Goal: Information Seeking & Learning: Check status

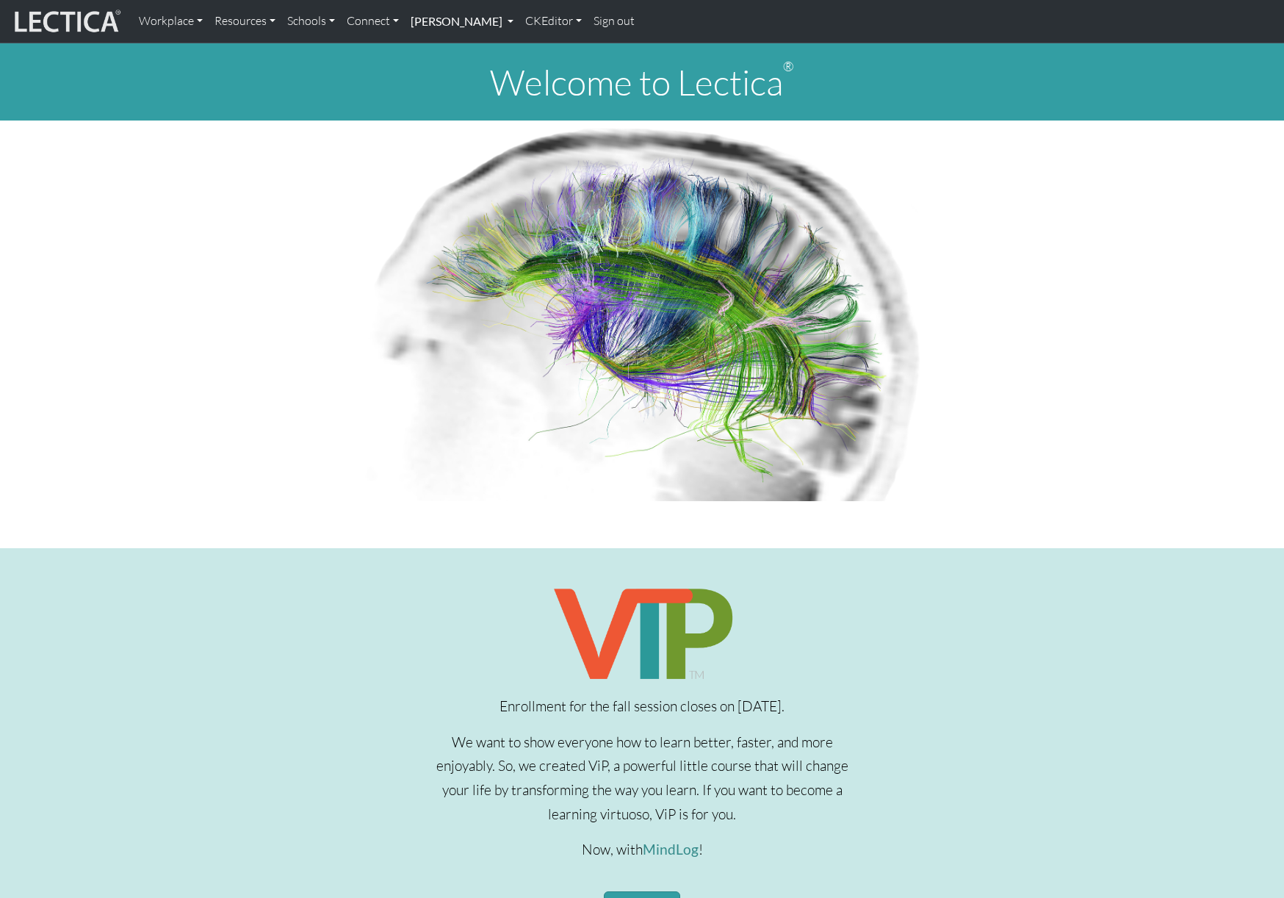
click at [519, 21] on link "[PERSON_NAME]" at bounding box center [462, 21] width 115 height 31
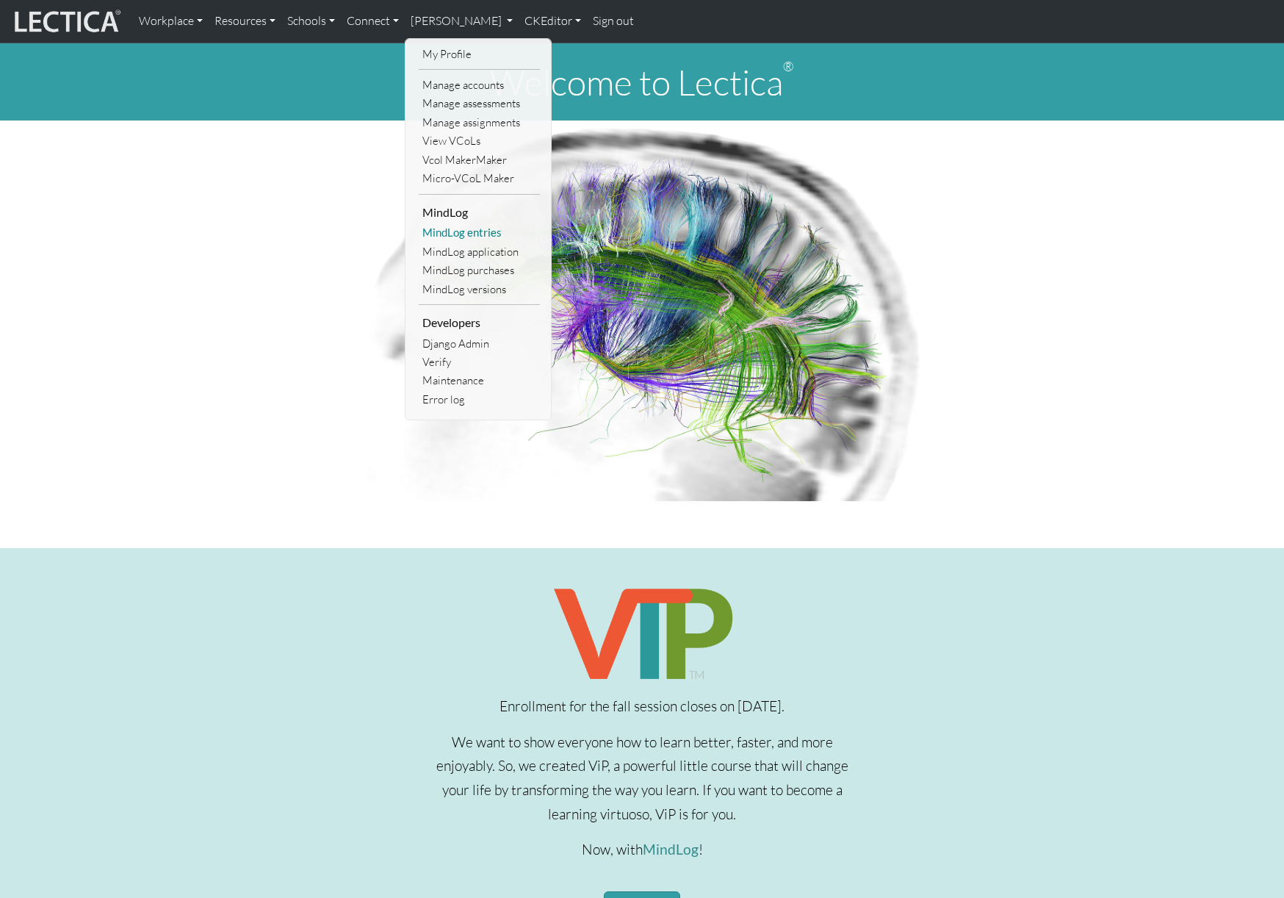
click at [465, 232] on link "MindLog entries" at bounding box center [479, 232] width 121 height 18
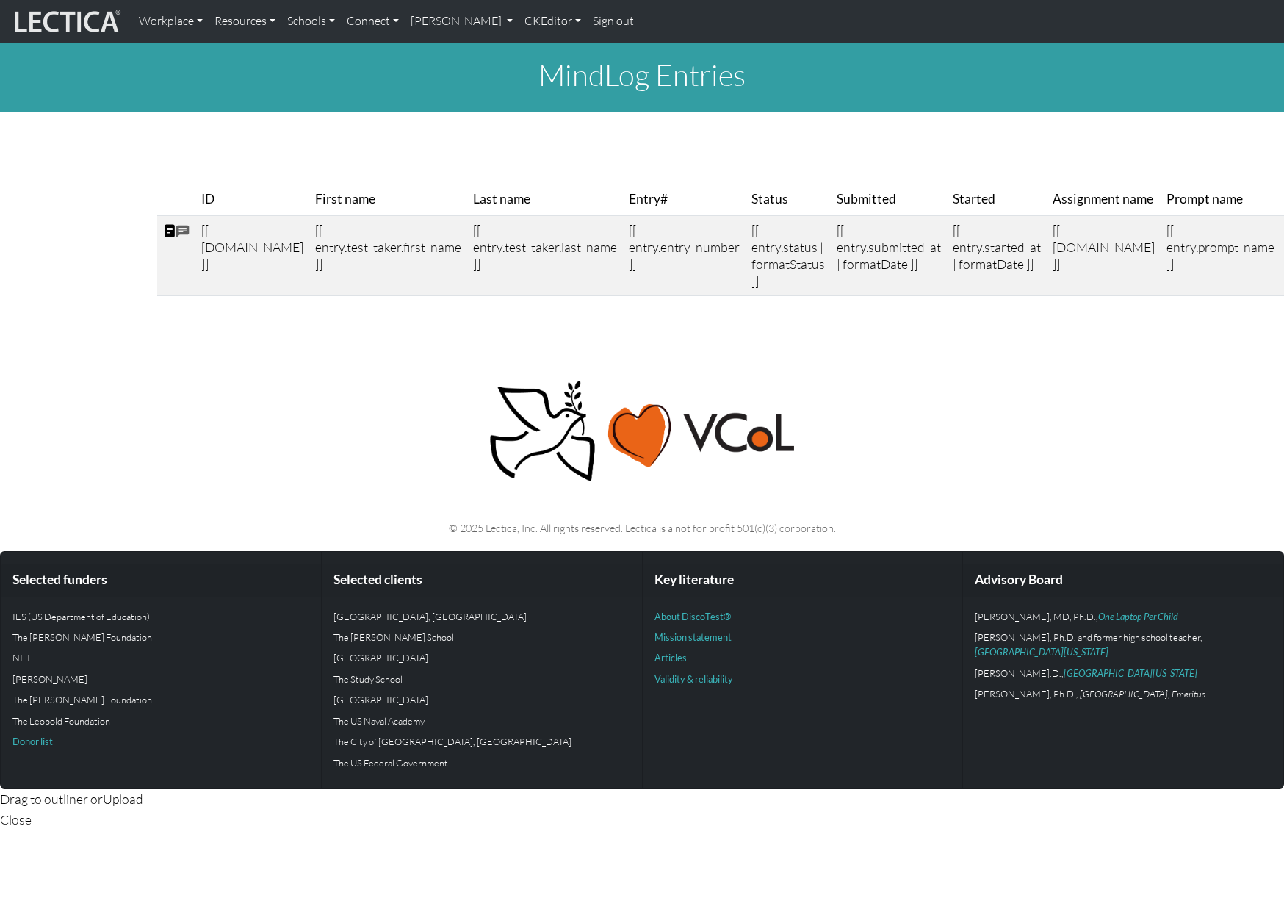
click at [272, 130] on div "MindLog Entries ID First name Last name" at bounding box center [642, 175] width 1284 height 264
click at [373, 150] on div "ID First name Last name Entry#" at bounding box center [642, 228] width 970 height 160
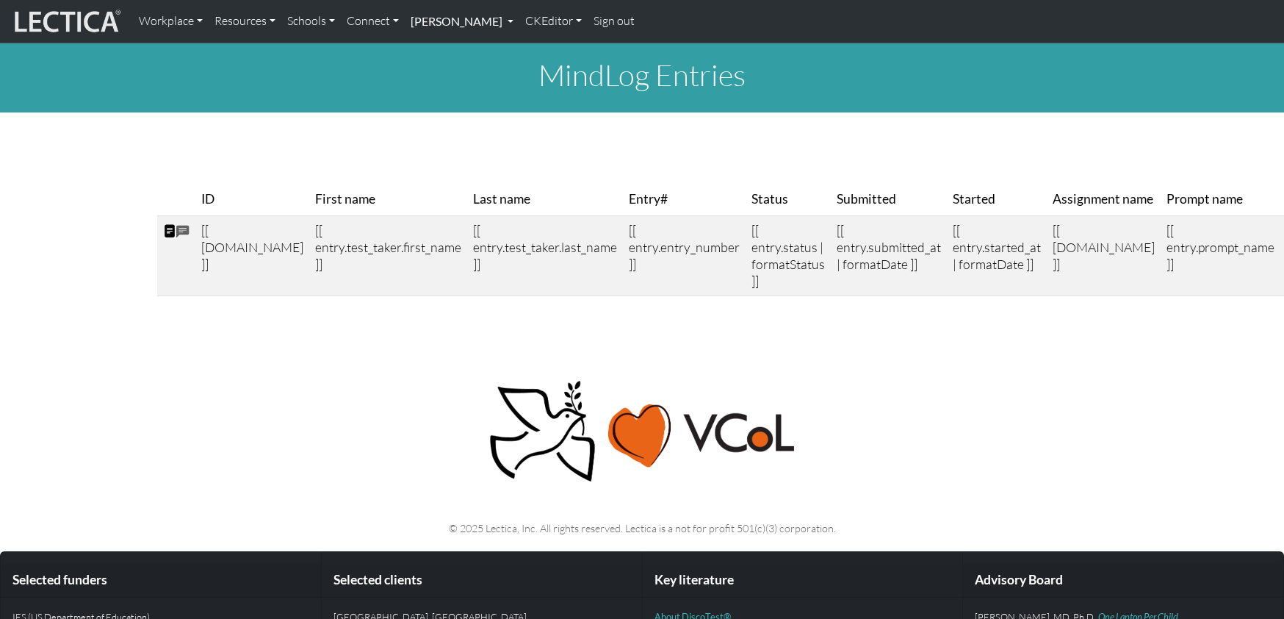
click at [519, 14] on link "[PERSON_NAME]" at bounding box center [462, 21] width 115 height 31
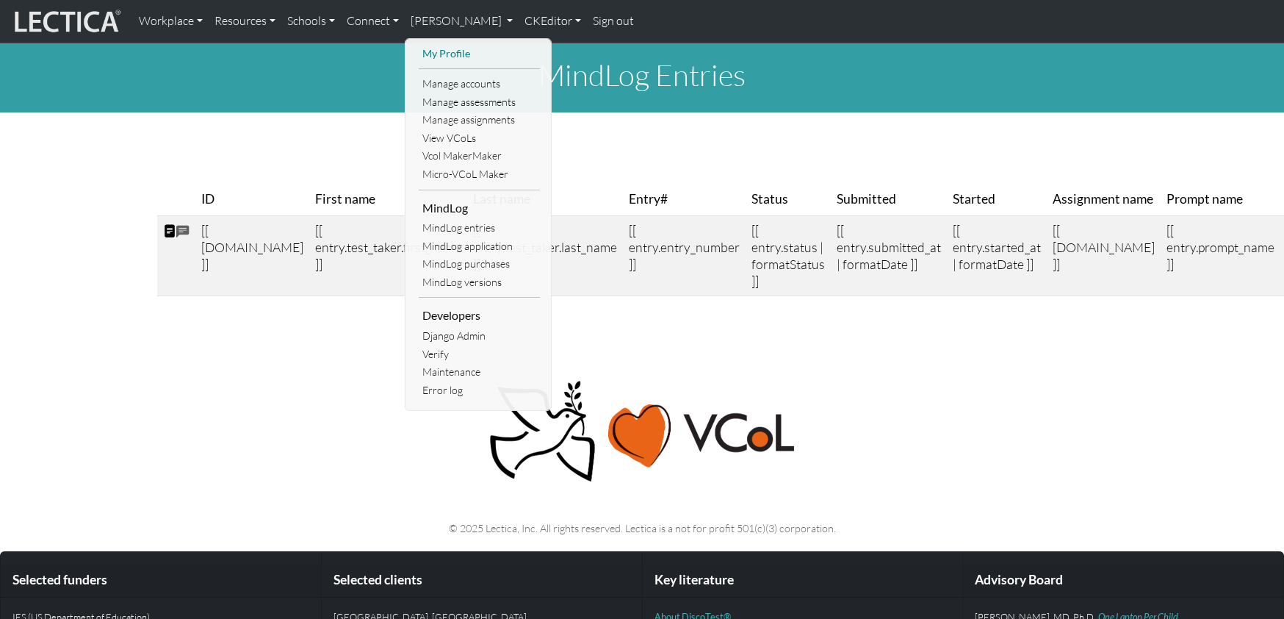
click at [455, 57] on link "My Profile" at bounding box center [479, 54] width 121 height 18
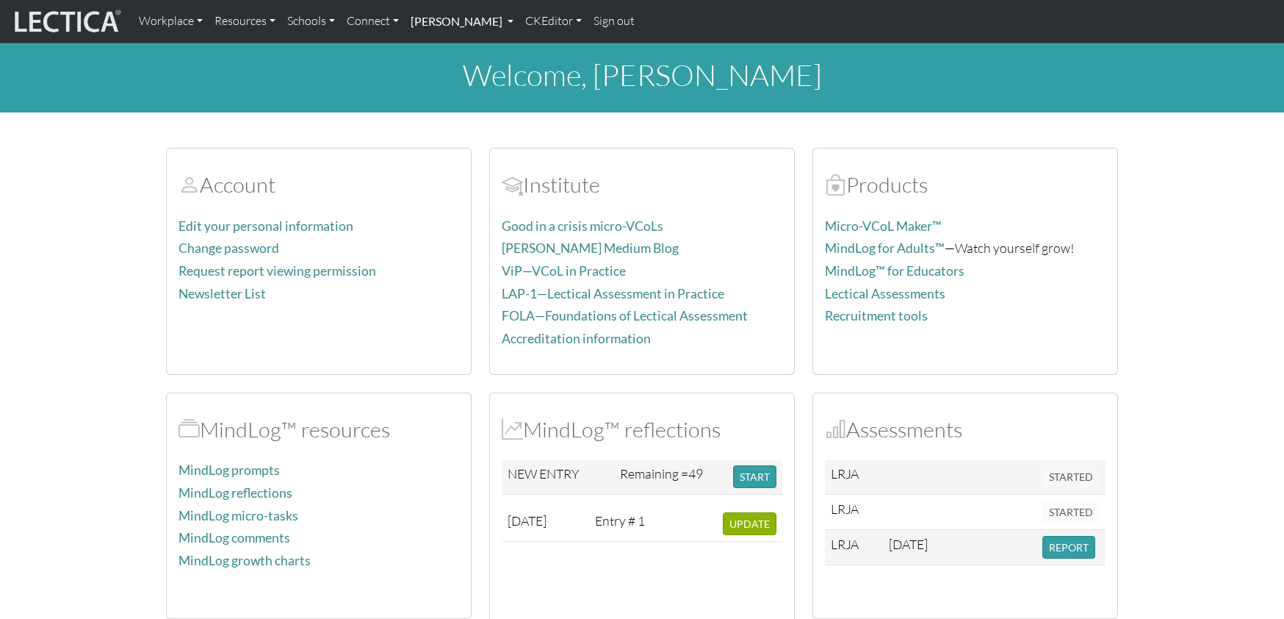
click at [519, 25] on link "[PERSON_NAME]" at bounding box center [462, 21] width 115 height 31
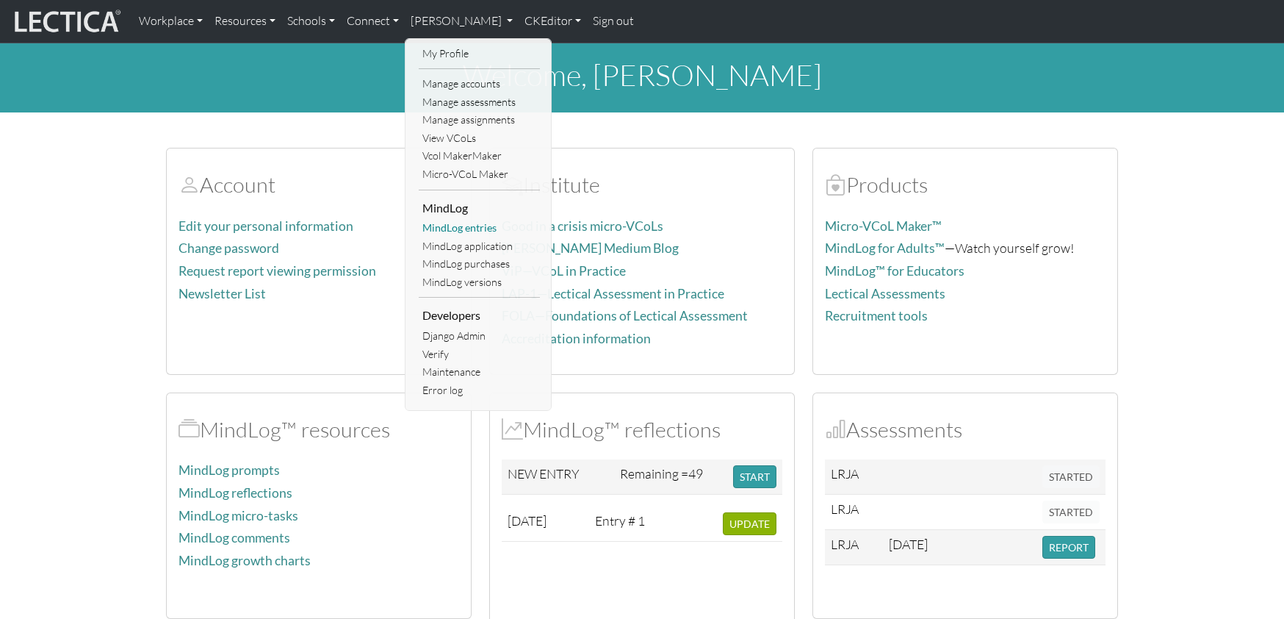
click at [458, 226] on link "MindLog entries" at bounding box center [479, 228] width 121 height 18
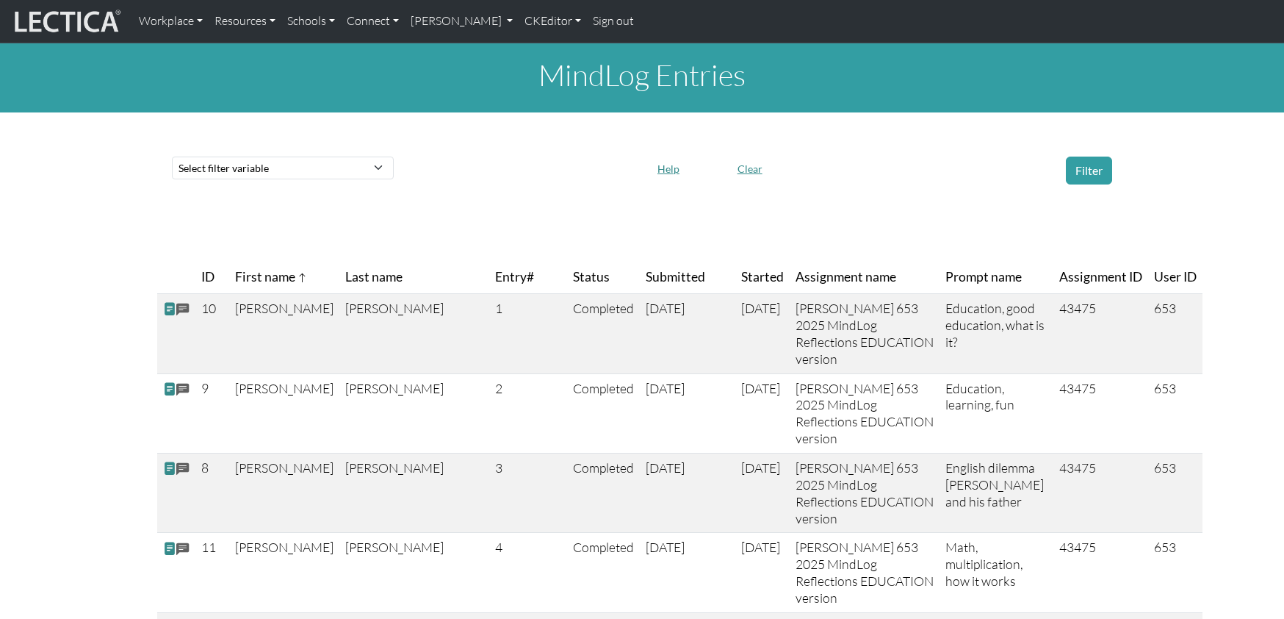
click at [325, 151] on div "Select filter variable Assignment name Date submitted Date started Entry# First…" at bounding box center [642, 171] width 952 height 40
click at [318, 165] on select "Select filter variable Assignment name Date submitted Date started Entry# First…" at bounding box center [283, 167] width 222 height 23
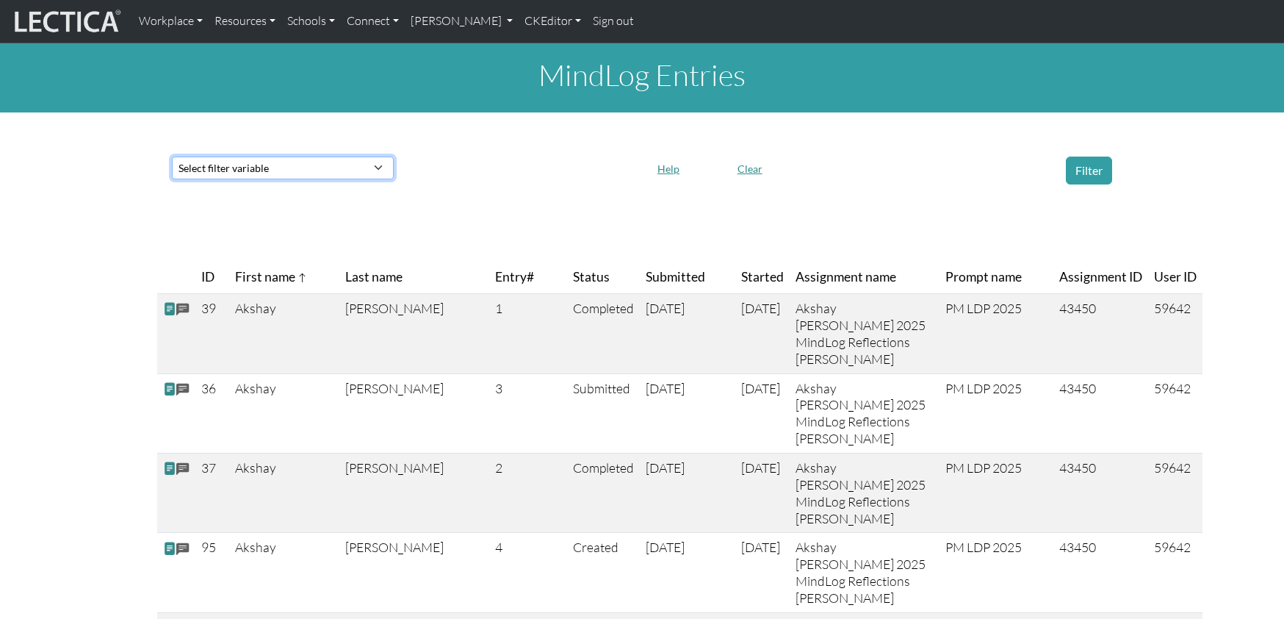
select select "id"
click at [172, 179] on select "Select filter variable Assignment name Date submitted Date started Entry# First…" at bounding box center [283, 167] width 222 height 23
select select
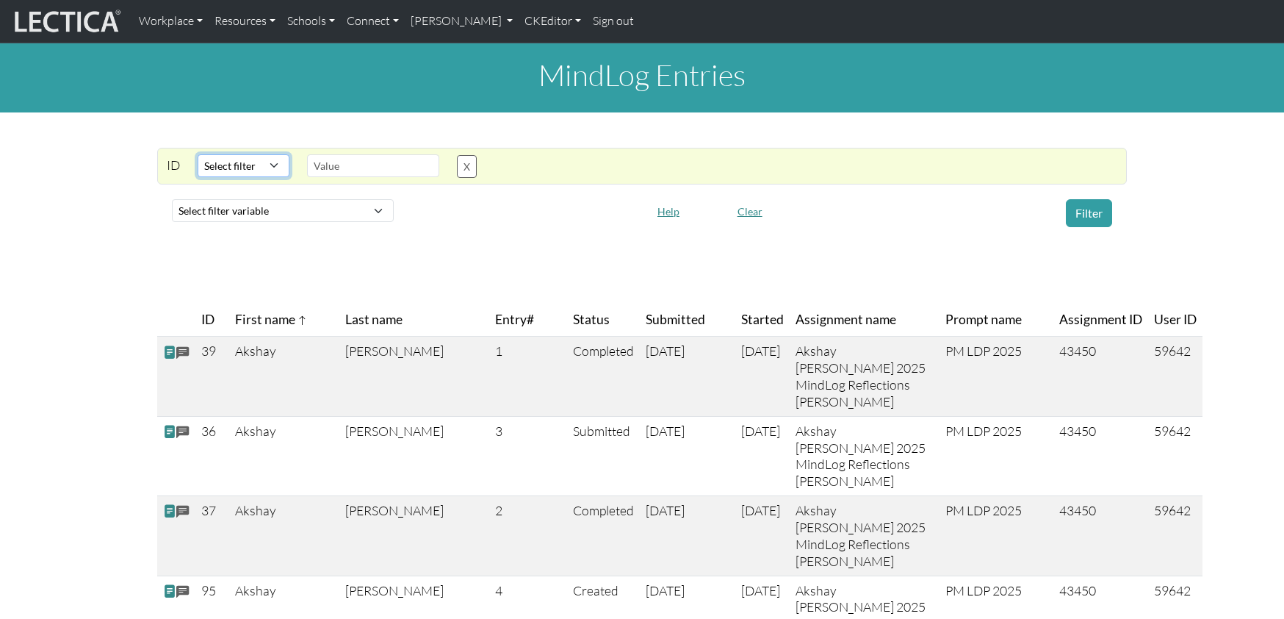
click at [270, 159] on select "Select filter Equals List Contains Greater than Less than" at bounding box center [244, 165] width 92 height 23
select select "equal"
click at [198, 154] on select "Select filter Equals List Contains Greater than Less than" at bounding box center [244, 165] width 92 height 23
click at [341, 179] on div "ID Select filter Equals List Contains Greater than Less than Search string X" at bounding box center [642, 166] width 970 height 37
click at [344, 168] on input "text" at bounding box center [373, 165] width 132 height 23
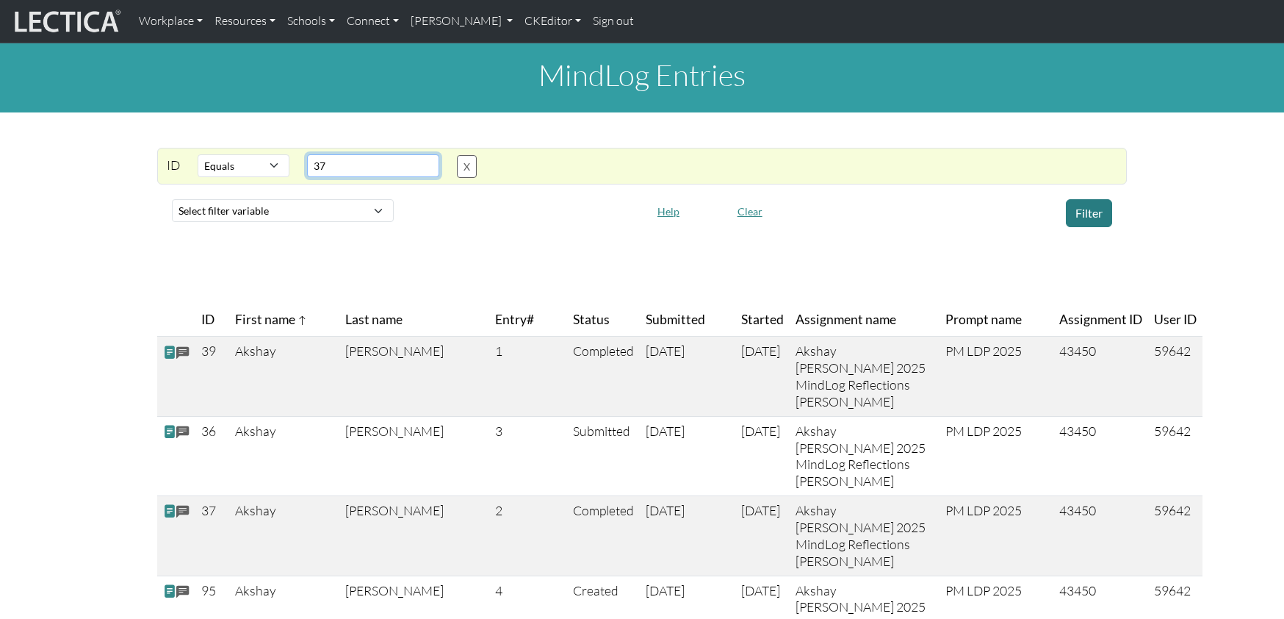
type input "37"
click at [1101, 223] on button "Filter" at bounding box center [1089, 213] width 46 height 28
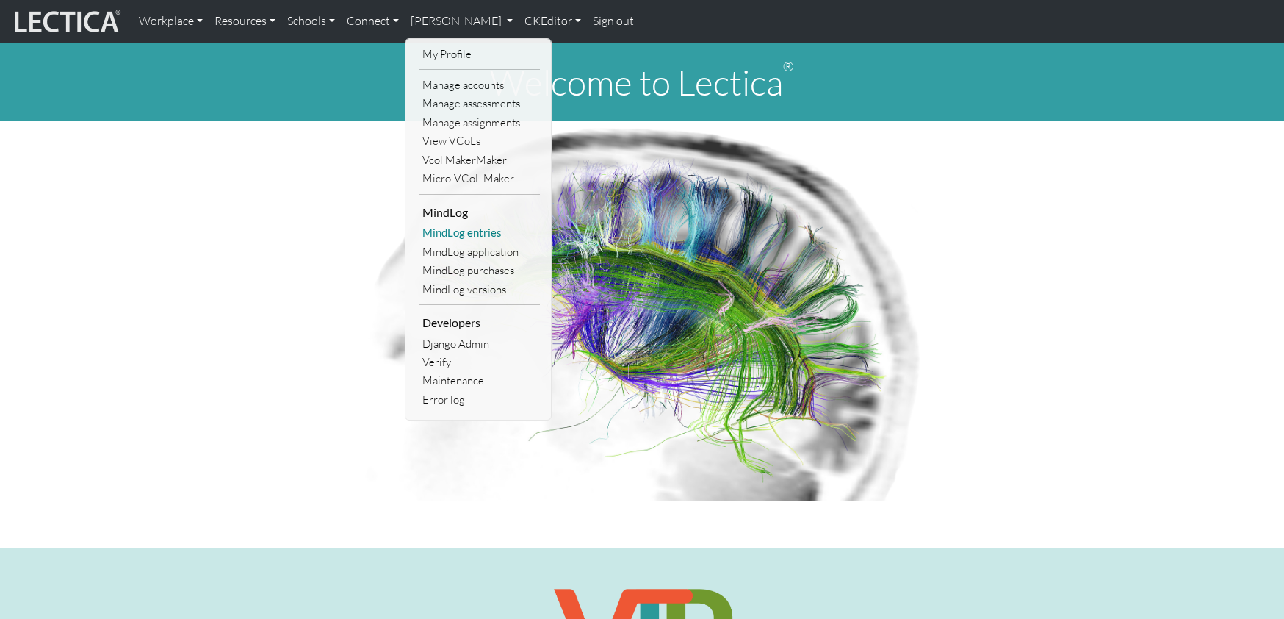
click at [475, 234] on link "MindLog entries" at bounding box center [479, 232] width 121 height 18
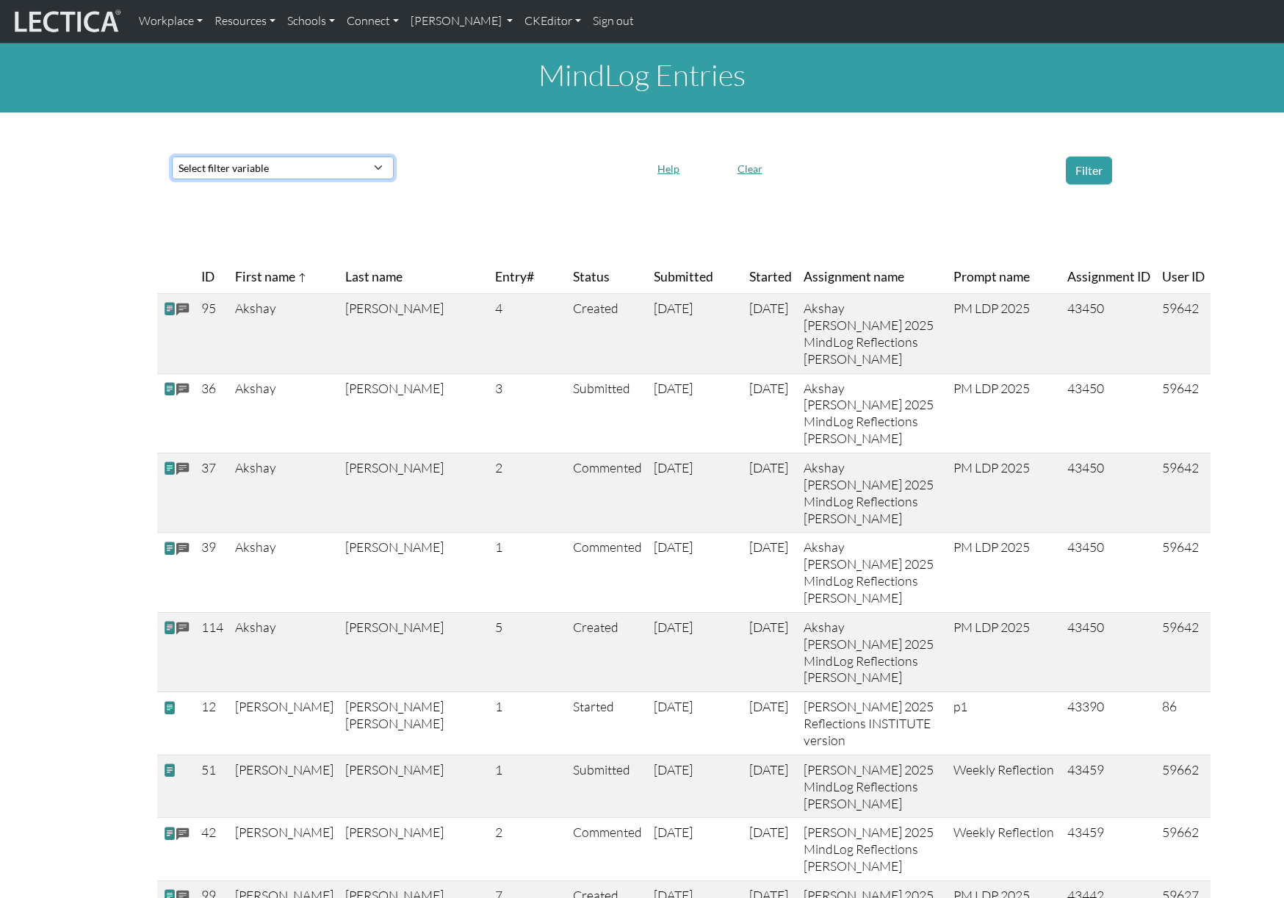
click at [304, 170] on select "Select filter variable Assignment name Date submitted Date started Entry# First…" at bounding box center [283, 167] width 222 height 23
select select "test_taker__id"
click at [172, 179] on select "Select filter variable Assignment name Date submitted Date started Entry# First…" at bounding box center [283, 167] width 222 height 23
select select
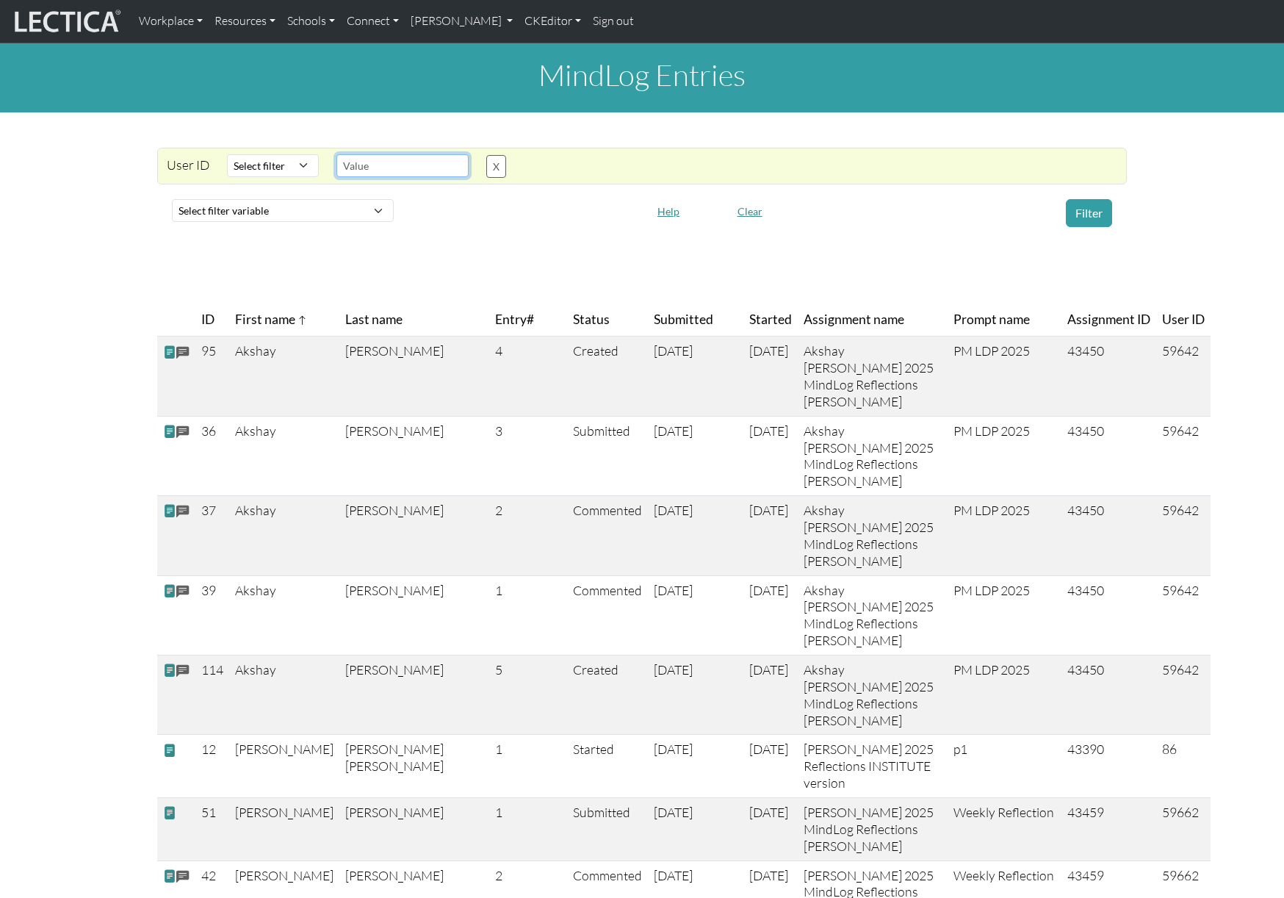
click at [378, 168] on input "text" at bounding box center [402, 165] width 132 height 23
type input "86"
click at [278, 167] on select "Select filter Equals List Contains Greater than Less than" at bounding box center [273, 165] width 92 height 23
select select "equal"
click at [227, 154] on select "Select filter Equals List Contains Greater than Less than" at bounding box center [273, 165] width 92 height 23
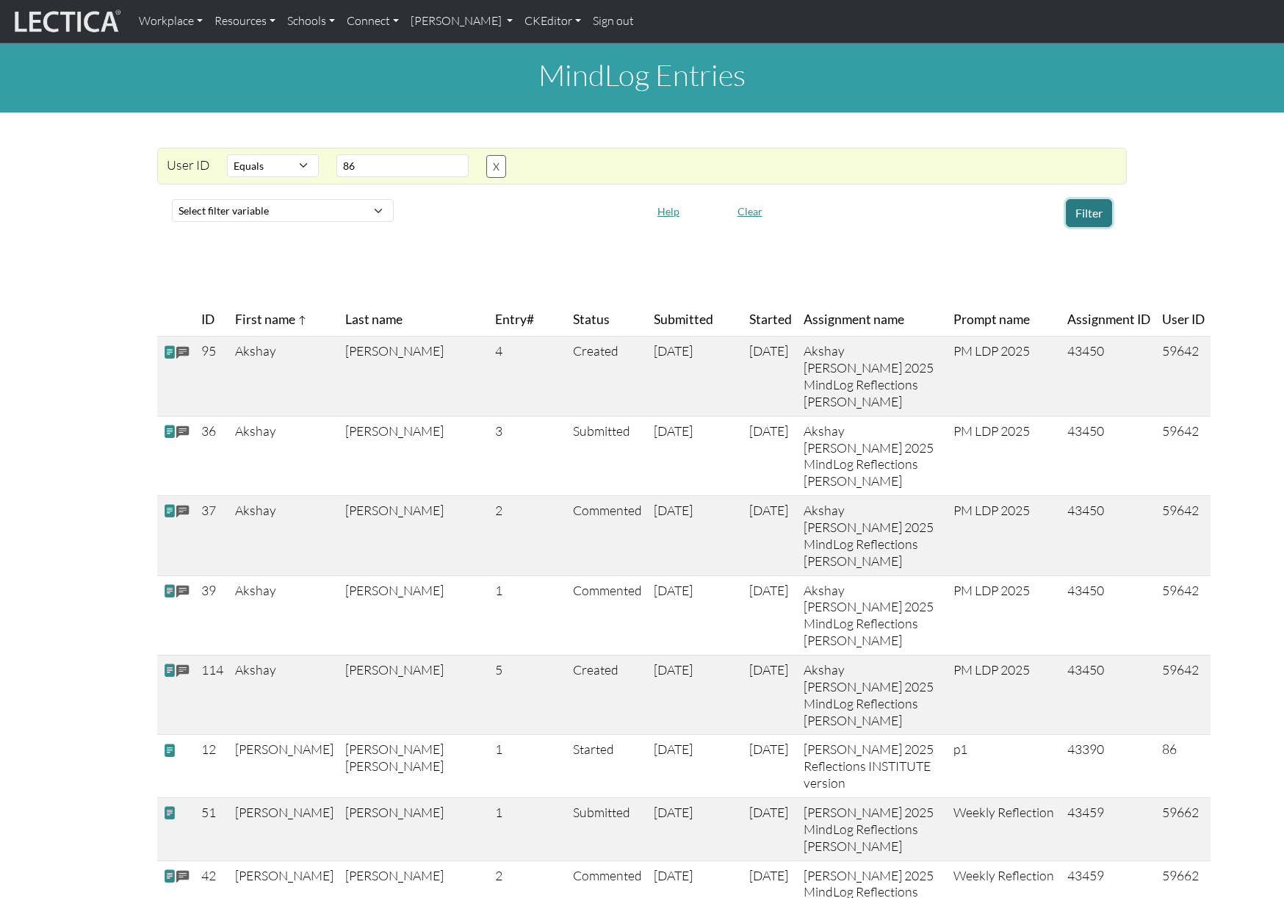
click at [1092, 209] on button "Filter" at bounding box center [1089, 213] width 46 height 28
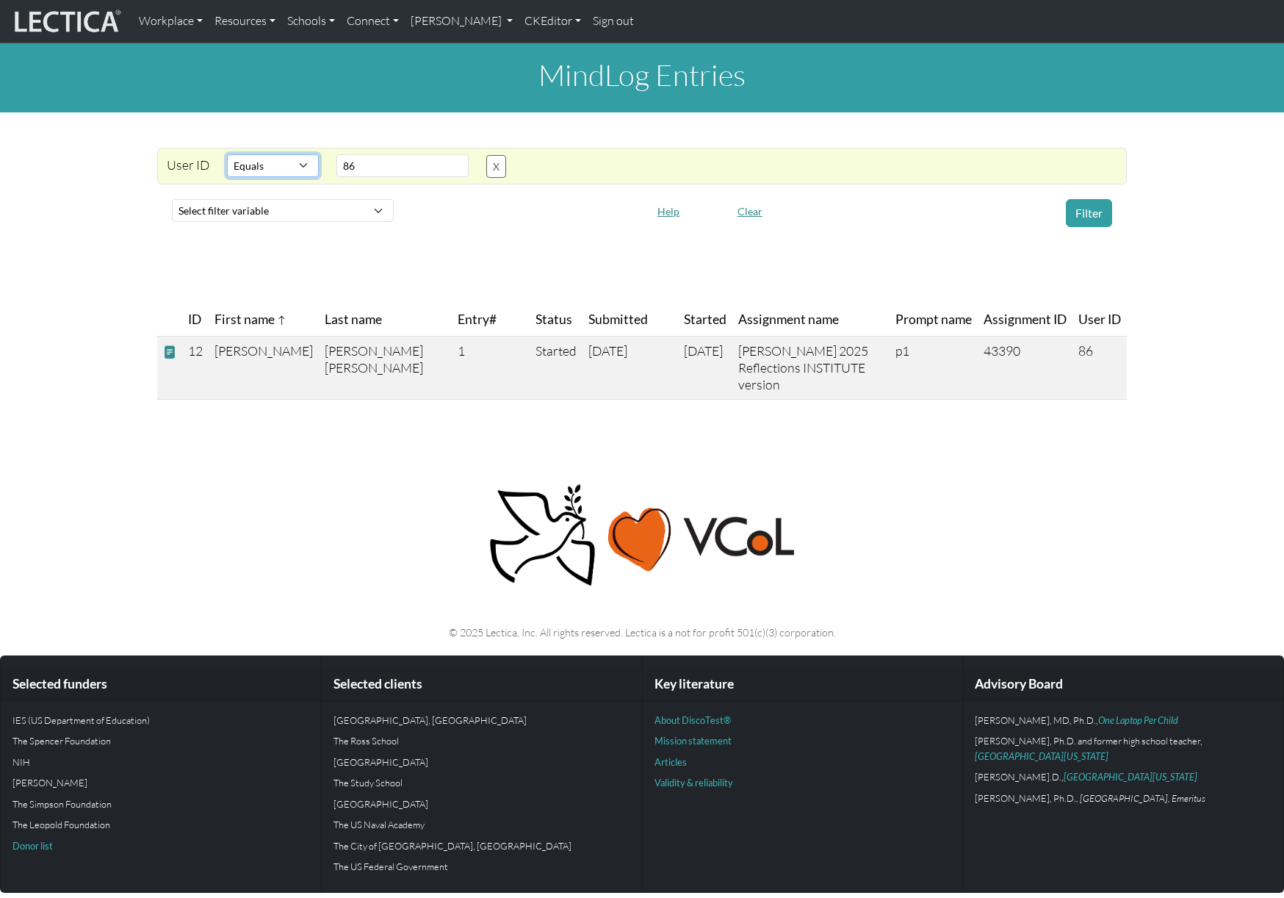
click at [289, 165] on select "Select filter Equals List Contains Greater than Less than" at bounding box center [273, 165] width 92 height 23
click at [497, 170] on button "X" at bounding box center [496, 166] width 20 height 23
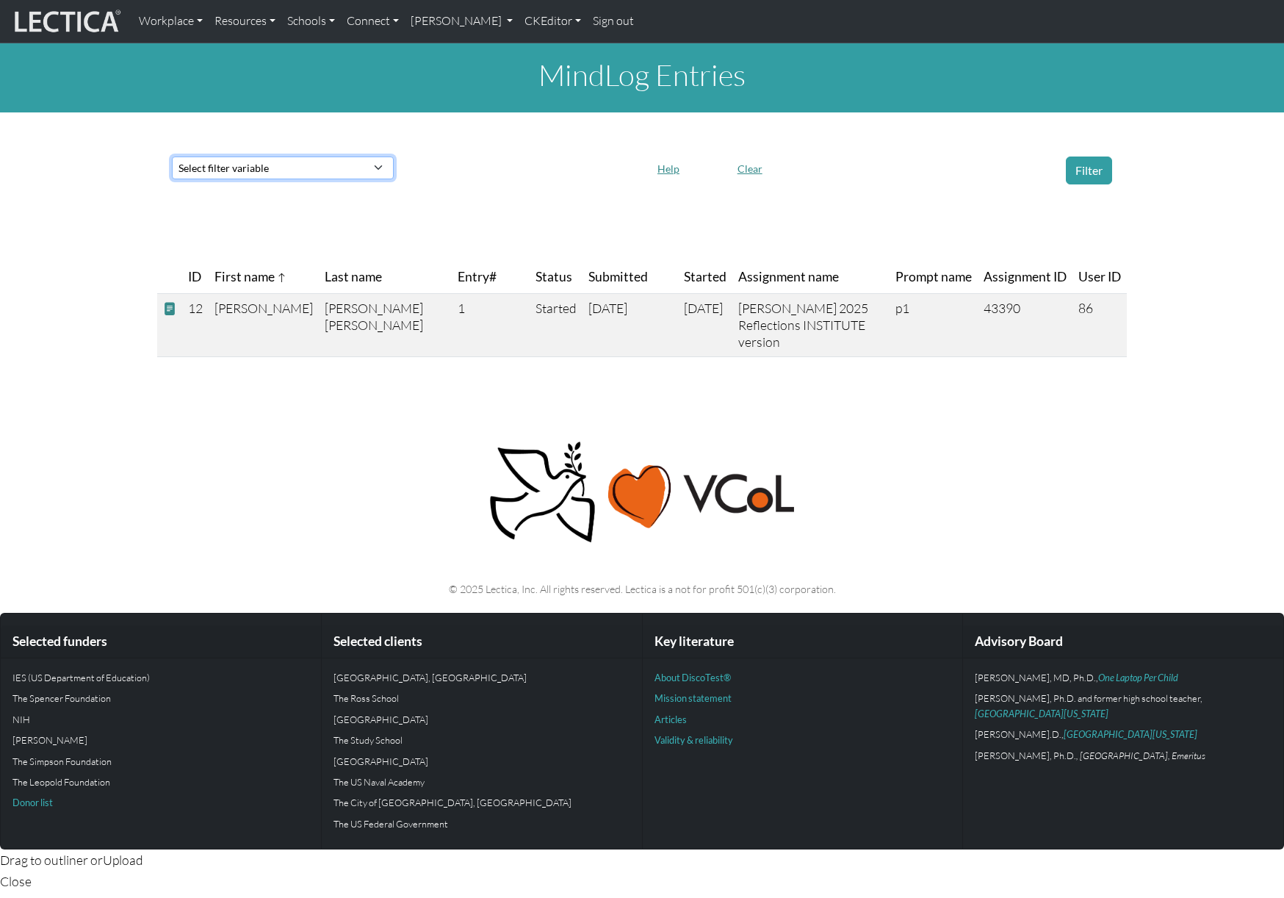
click at [223, 173] on select "Select filter variable Assignment name Date submitted Date started Entry# First…" at bounding box center [283, 167] width 222 height 23
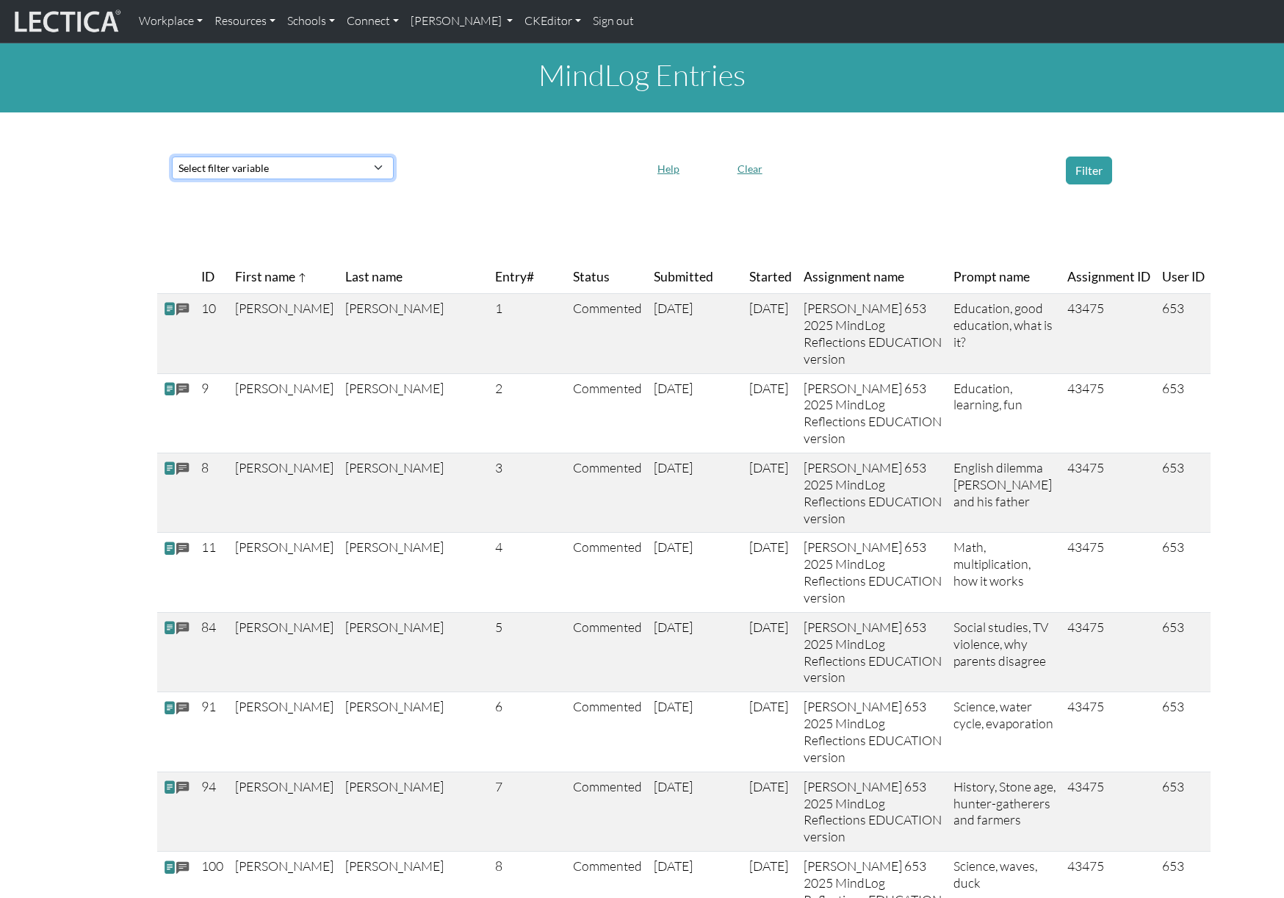
select select "assignment"
click at [172, 179] on select "Select filter variable Assignment name Date submitted Date started Entry# First…" at bounding box center [283, 167] width 222 height 23
select select
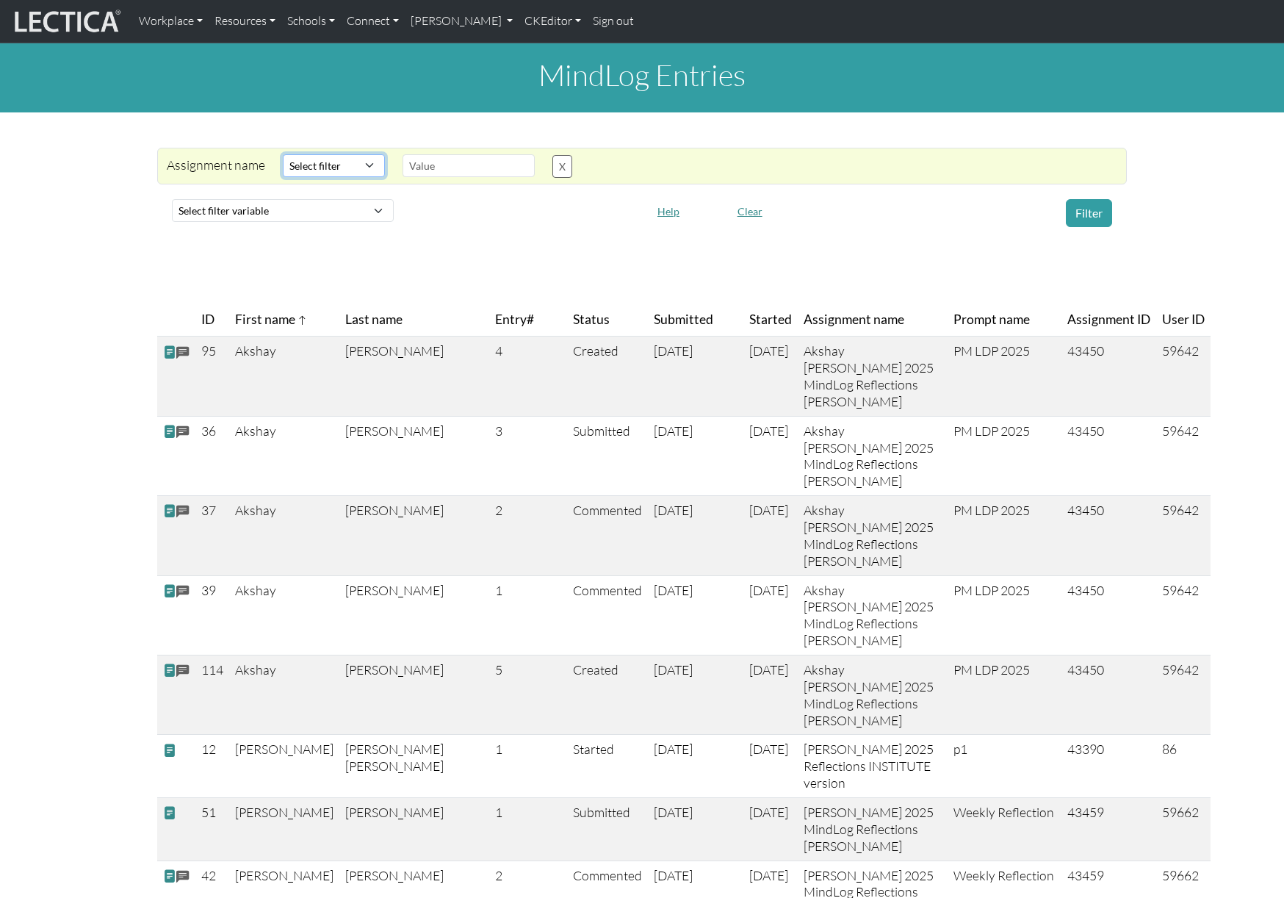
click at [336, 170] on select "Select filter Contains Equals Does not equal" at bounding box center [334, 165] width 102 height 23
select select "icontains"
click at [283, 154] on select "Select filter Contains Equals Does not equal" at bounding box center [334, 165] width 102 height 23
click at [452, 163] on input "text" at bounding box center [469, 165] width 132 height 23
type input "bulk"
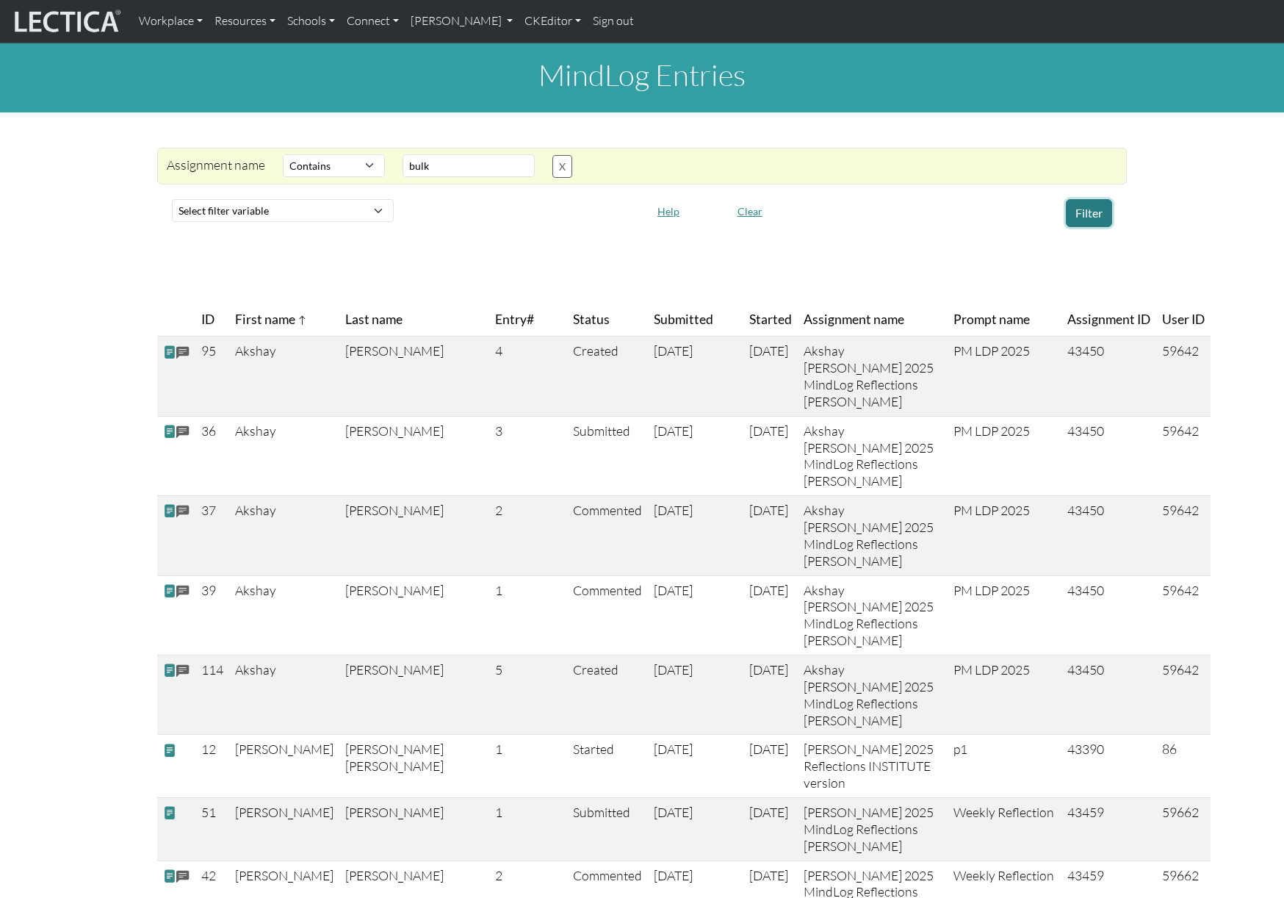
click at [1092, 209] on button "Filter" at bounding box center [1089, 213] width 46 height 28
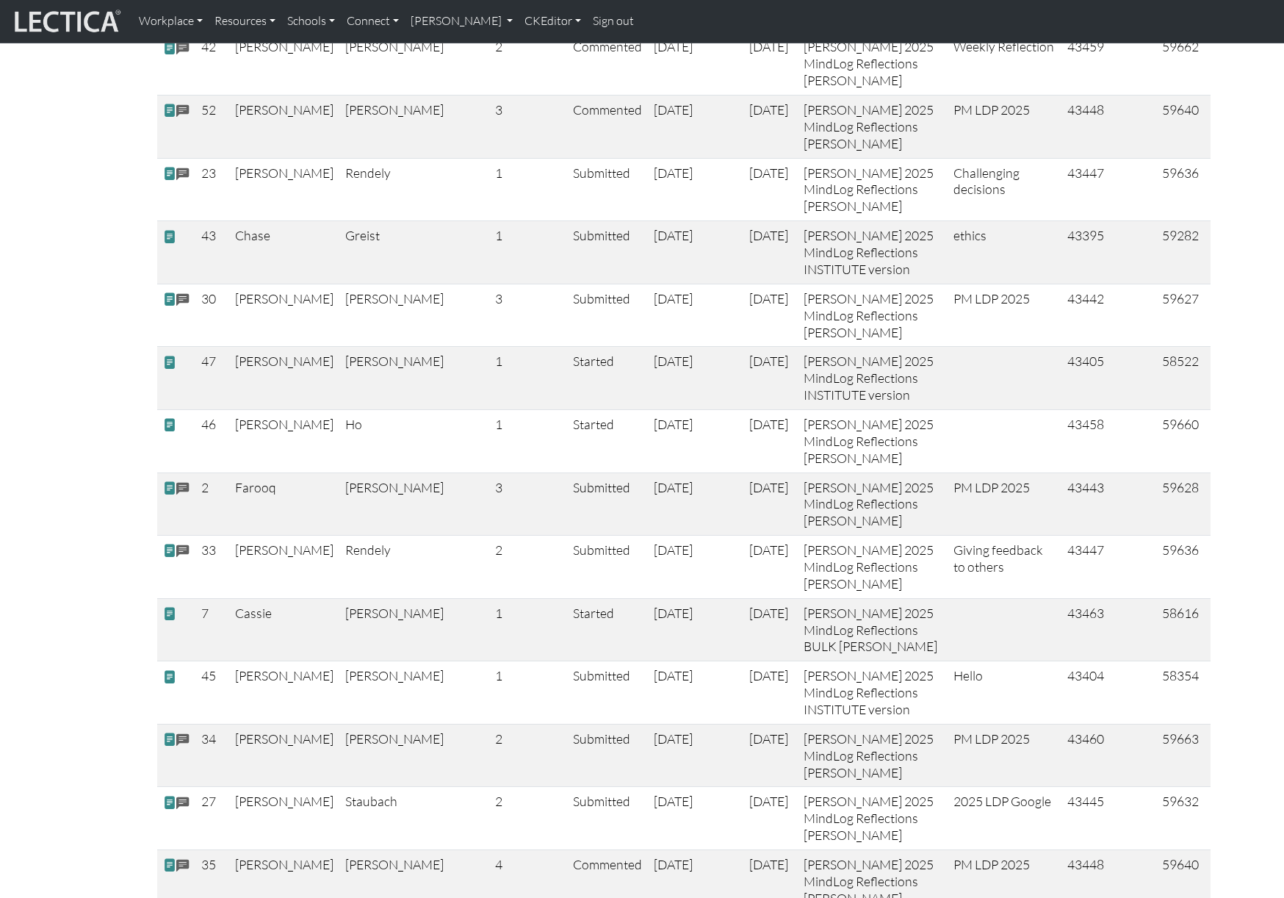
scroll to position [3879, 0]
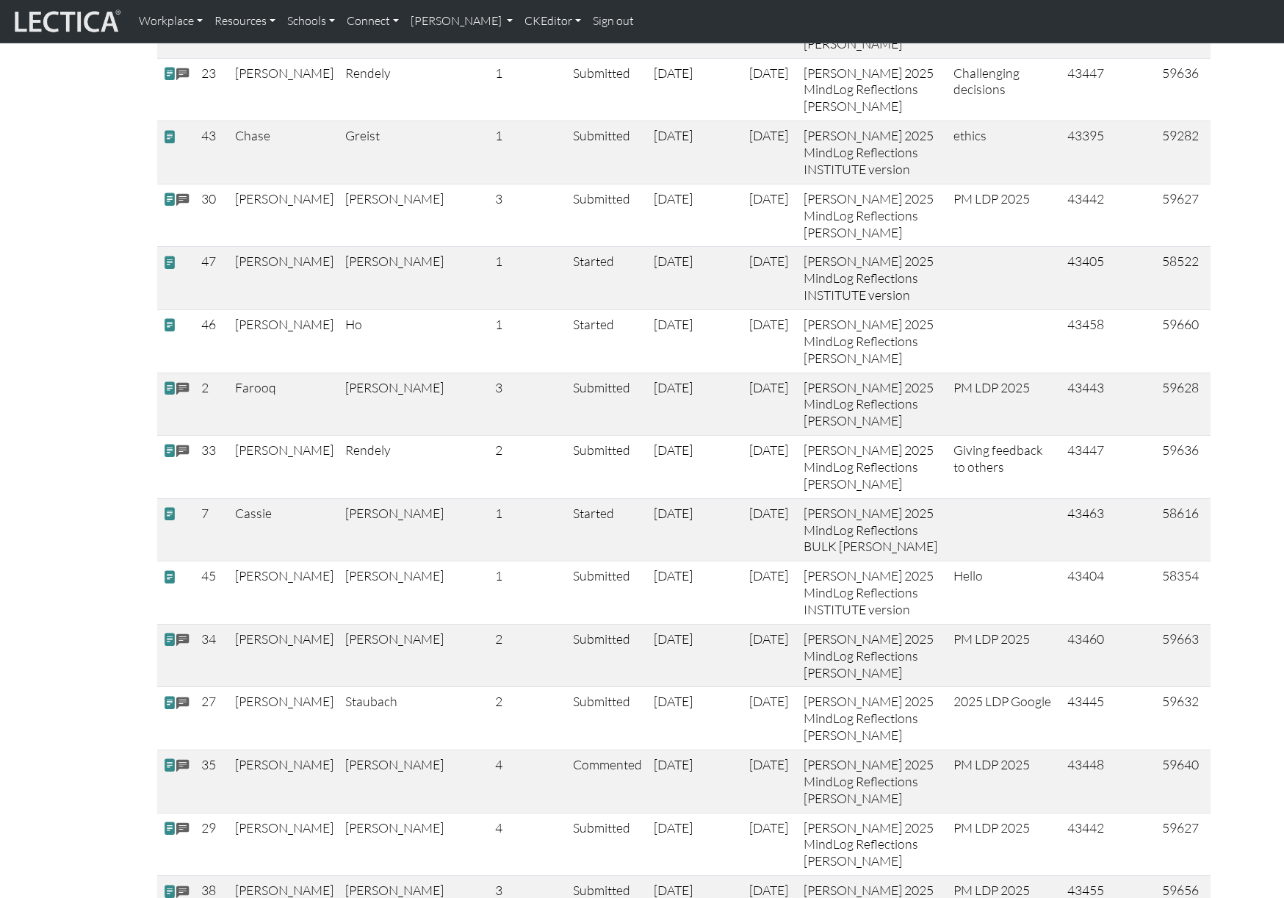
drag, startPoint x: 760, startPoint y: 231, endPoint x: 760, endPoint y: 273, distance: 41.9
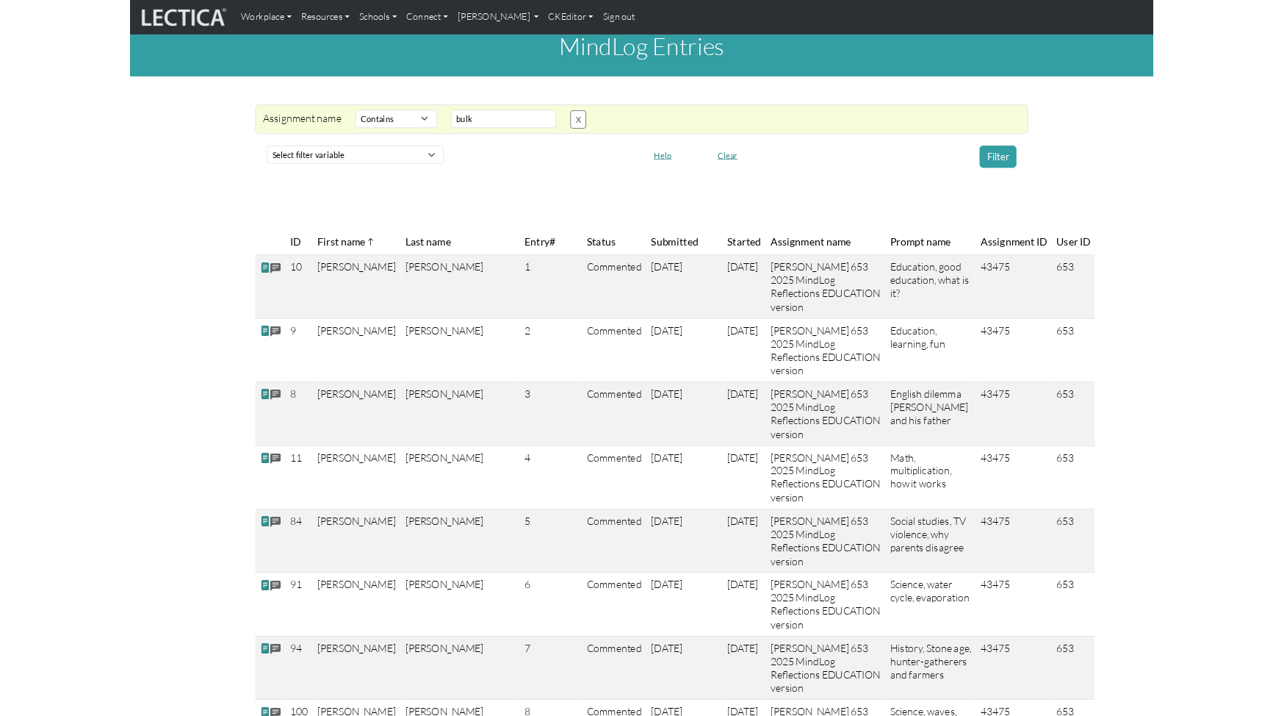
scroll to position [0, 0]
